Goal: Find specific page/section: Find specific page/section

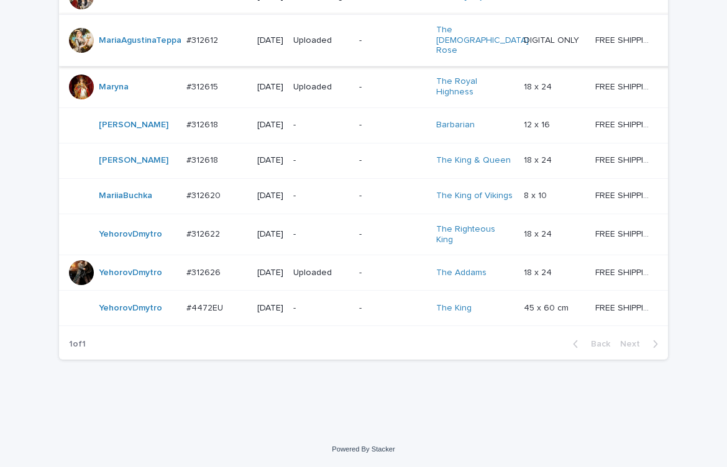
scroll to position [1104, 0]
